Goal: Transaction & Acquisition: Purchase product/service

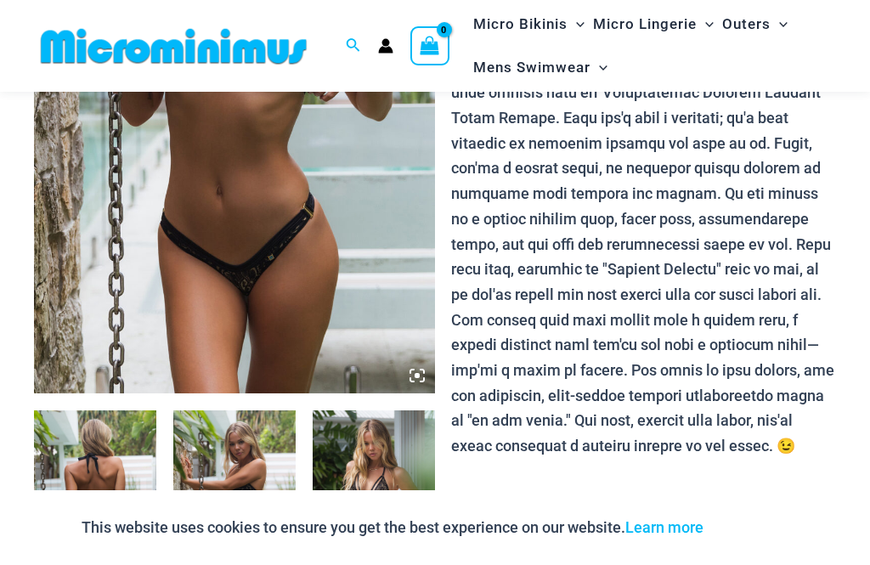
scroll to position [323, 0]
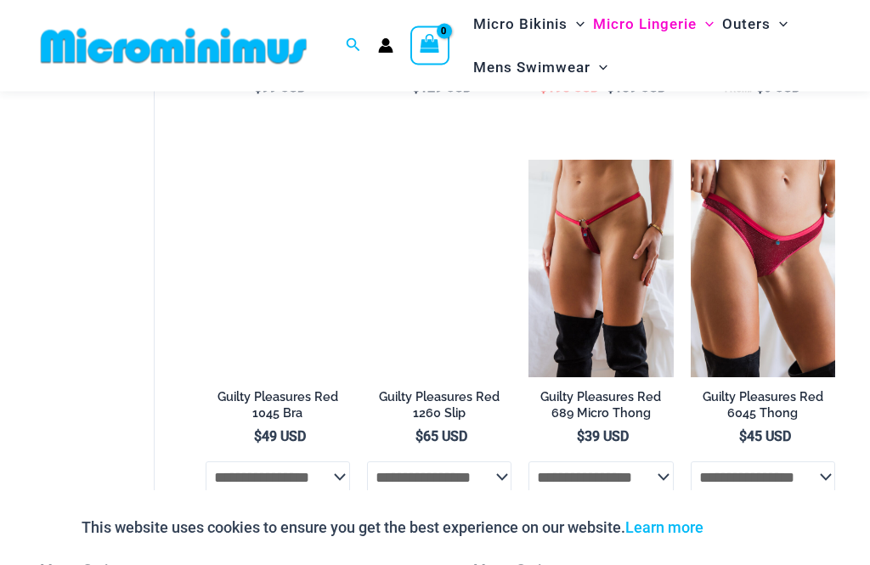
scroll to position [594, 0]
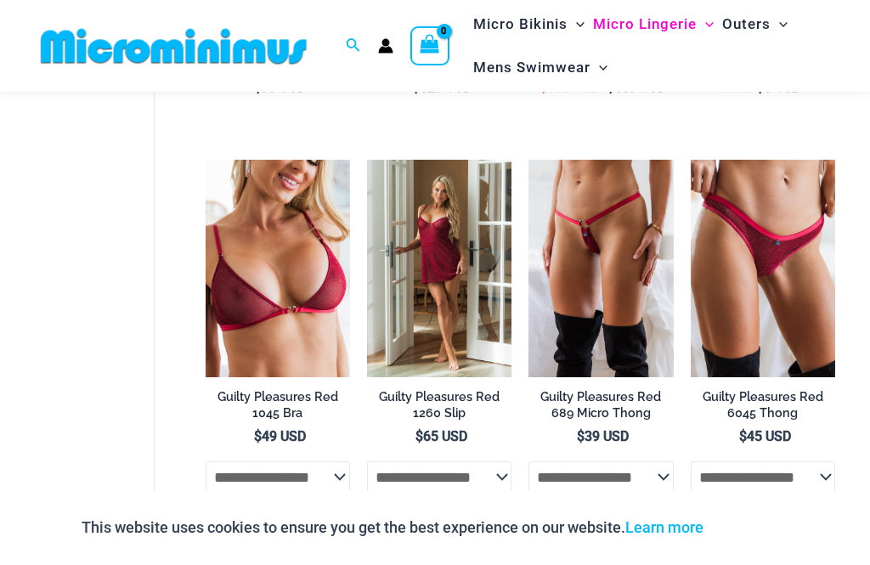
click at [529, 160] on img at bounding box center [529, 160] width 0 height 0
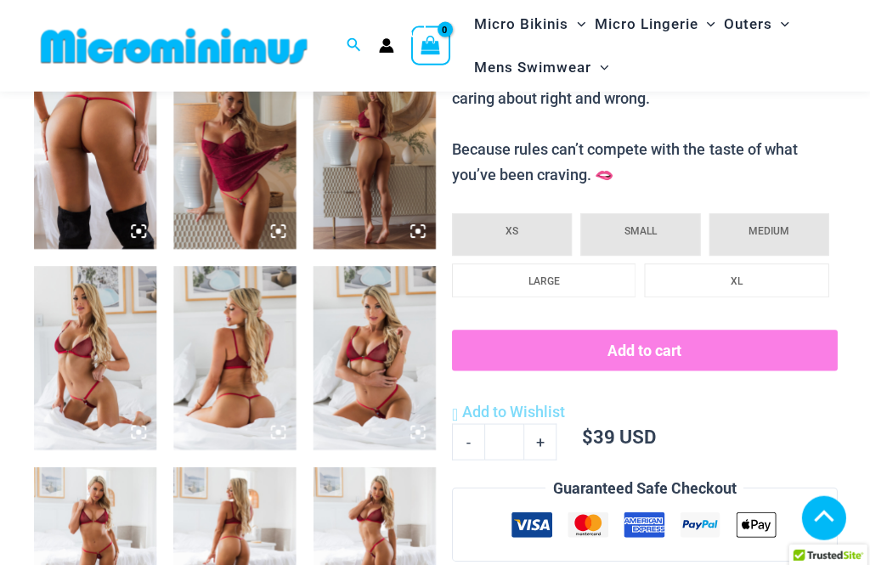
scroll to position [696, 0]
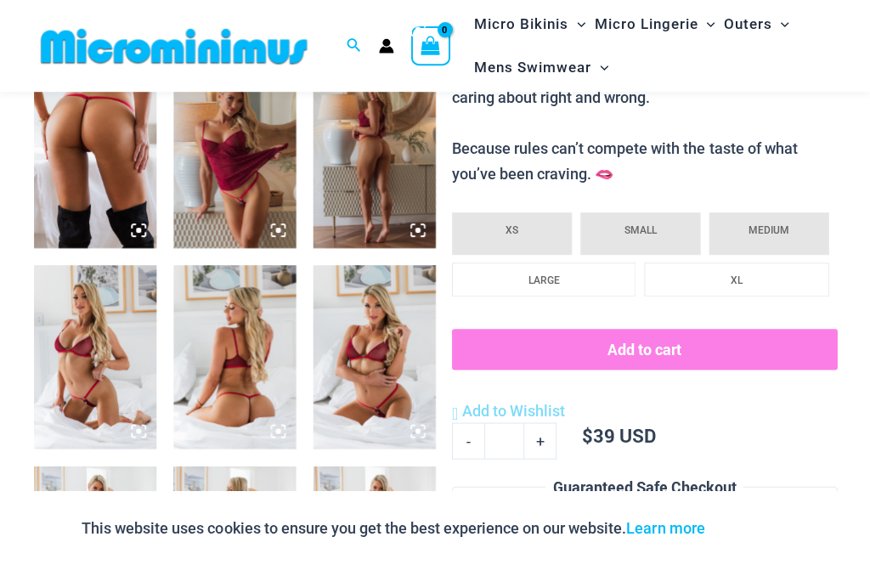
click at [97, 132] on img at bounding box center [95, 157] width 122 height 184
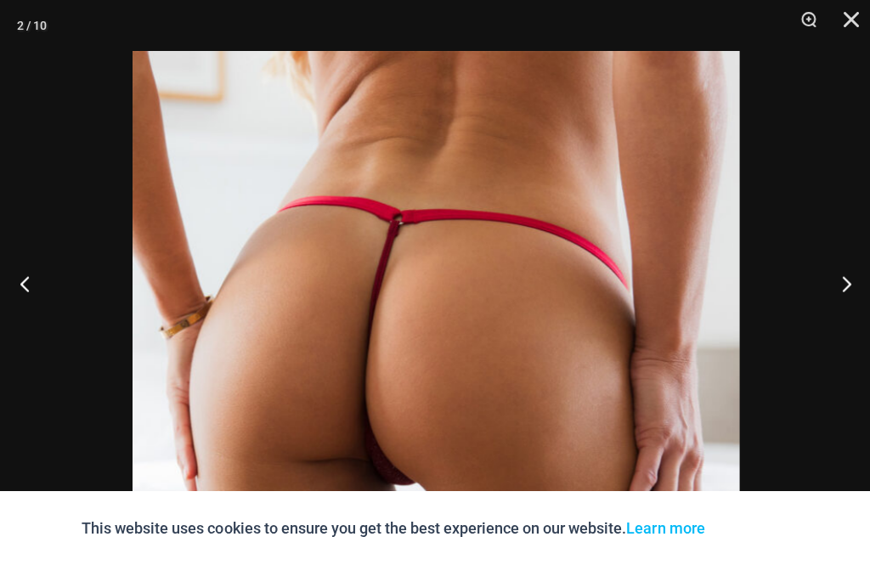
click at [864, 16] on button "Close" at bounding box center [844, 25] width 42 height 51
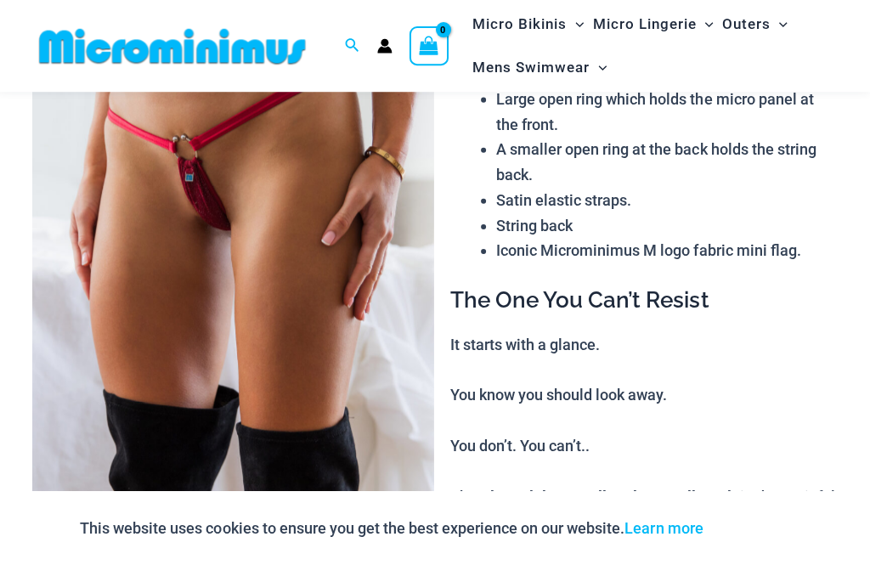
scroll to position [0, 0]
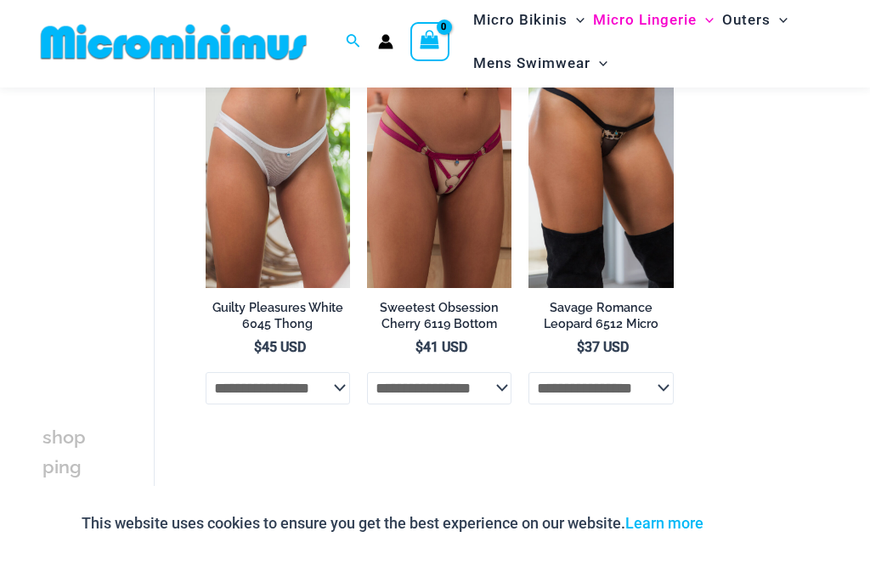
scroll to position [1251, 0]
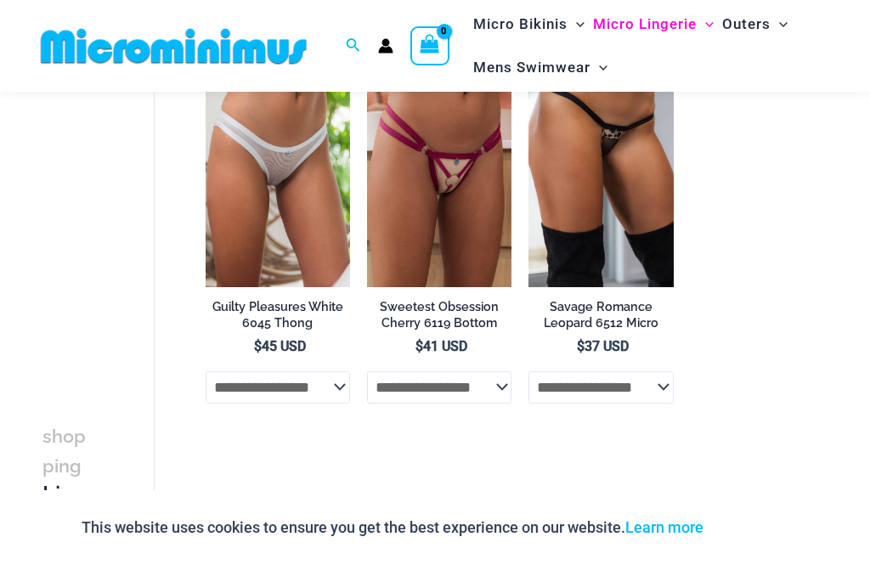
click at [367, 70] on img at bounding box center [367, 70] width 0 height 0
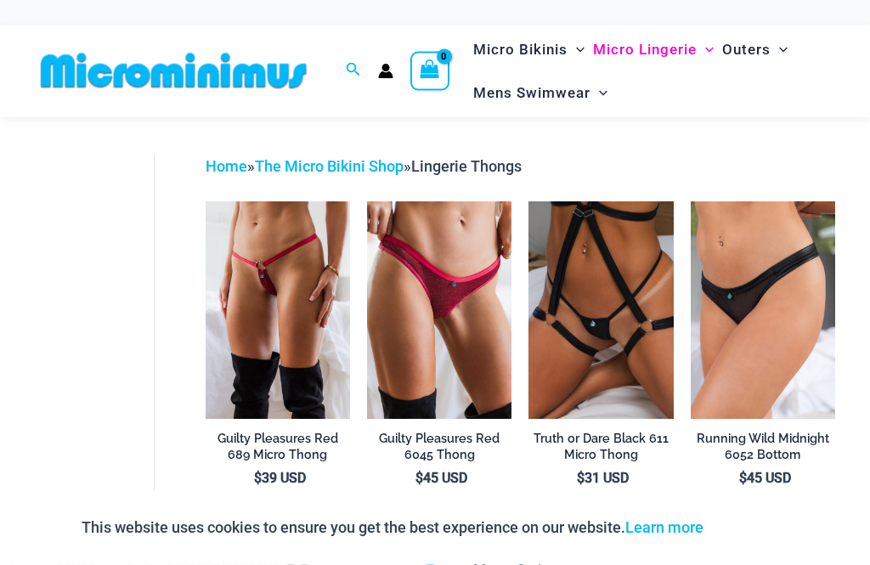
scroll to position [0, 0]
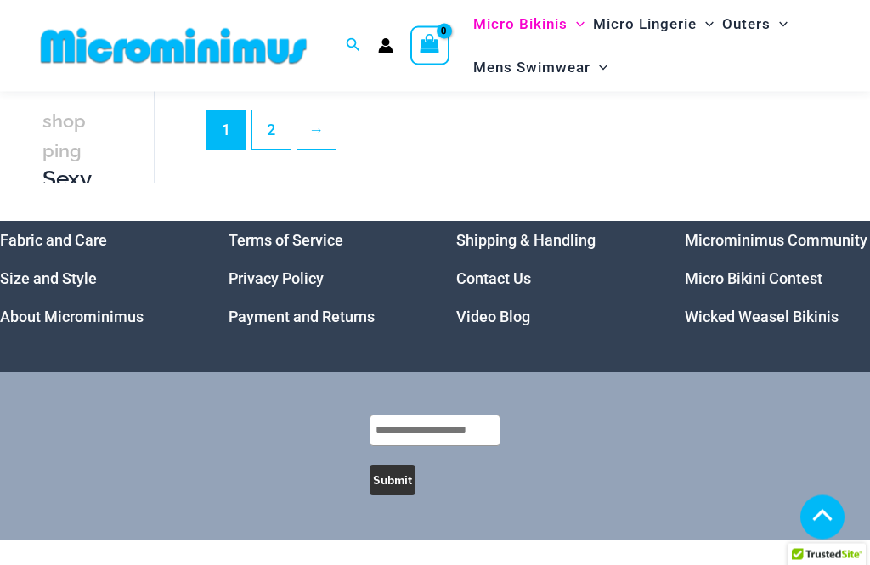
scroll to position [2949, 0]
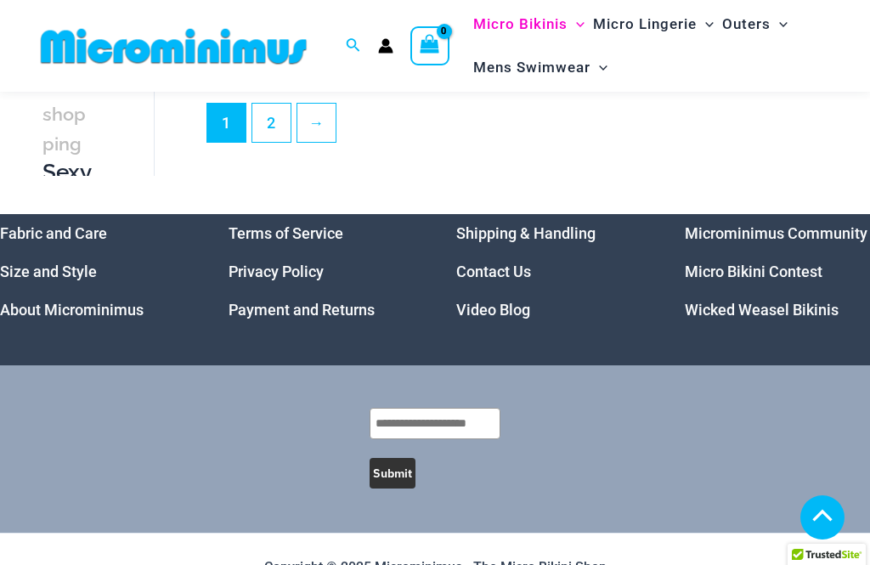
click at [757, 280] on link "Micro Bikini Contest" at bounding box center [754, 272] width 138 height 18
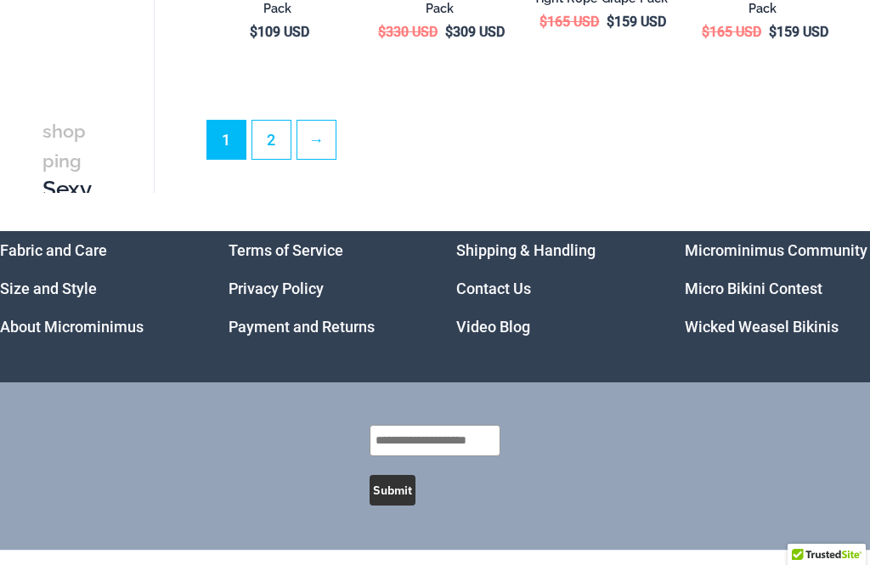
scroll to position [2641, 0]
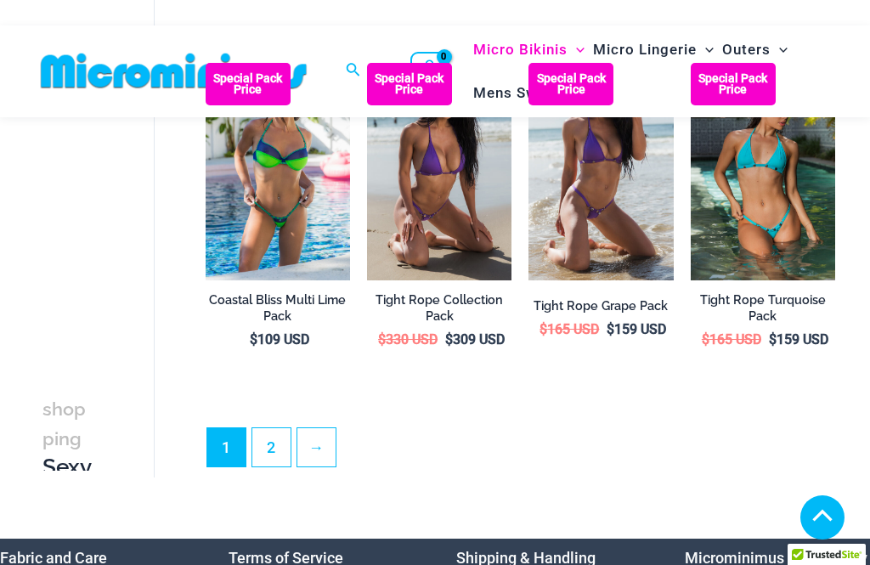
click at [807, 549] on link "Microminimus Community" at bounding box center [776, 558] width 183 height 18
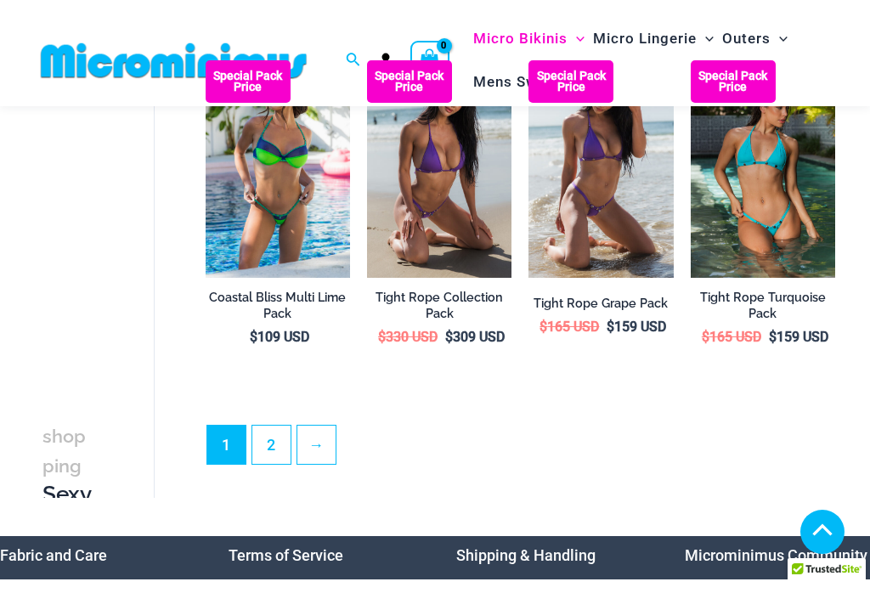
scroll to position [2611, 0]
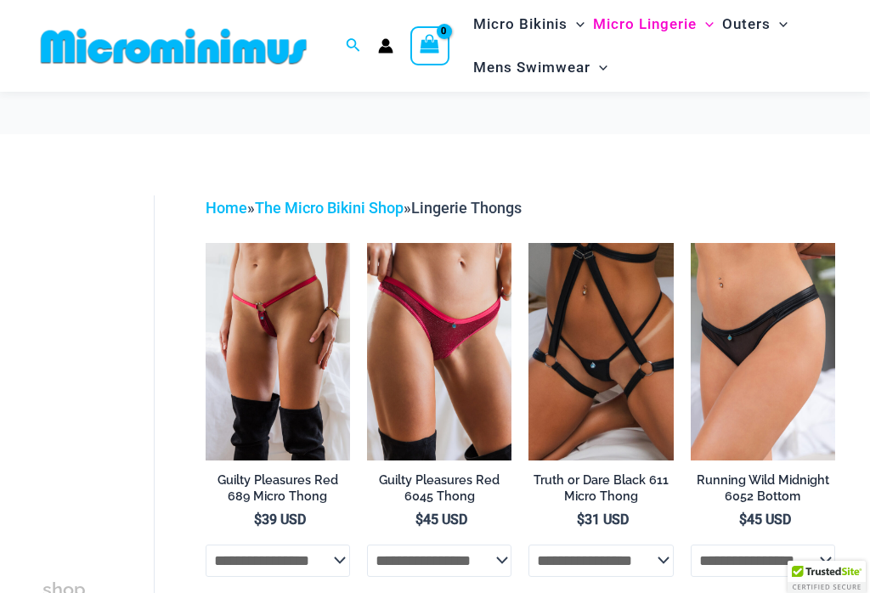
scroll to position [30, 0]
